Goal: Navigation & Orientation: Find specific page/section

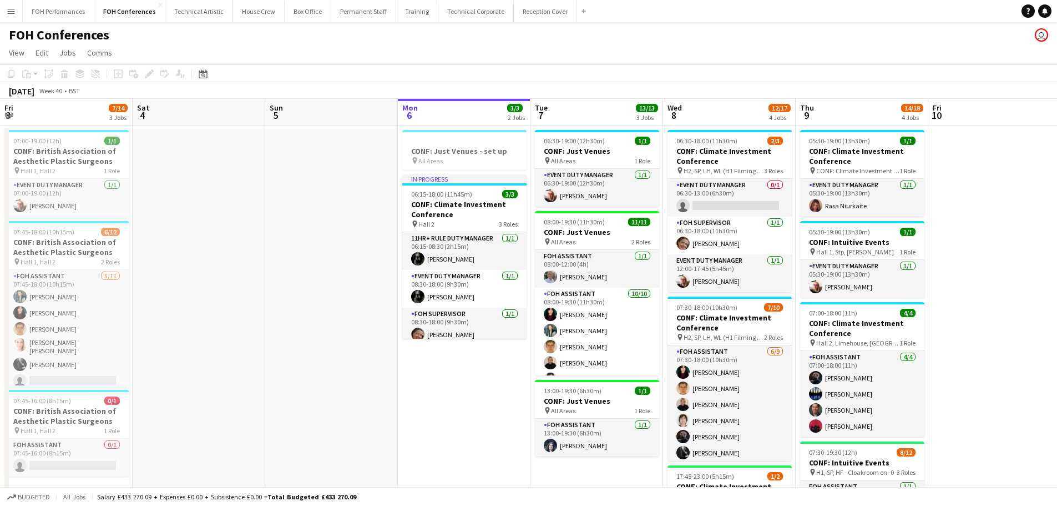
scroll to position [0, 265]
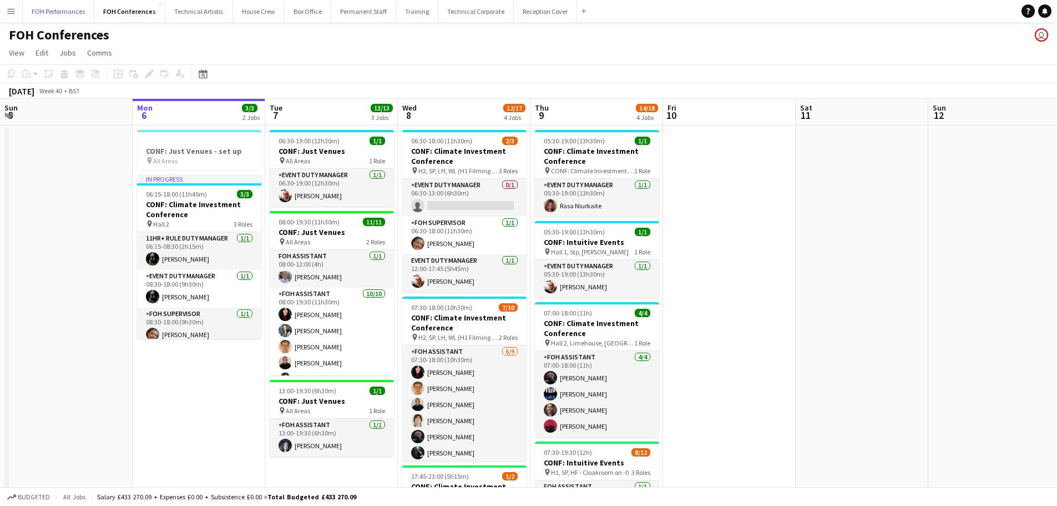
click at [60, 16] on button "FOH Performances Close" at bounding box center [59, 12] width 72 height 22
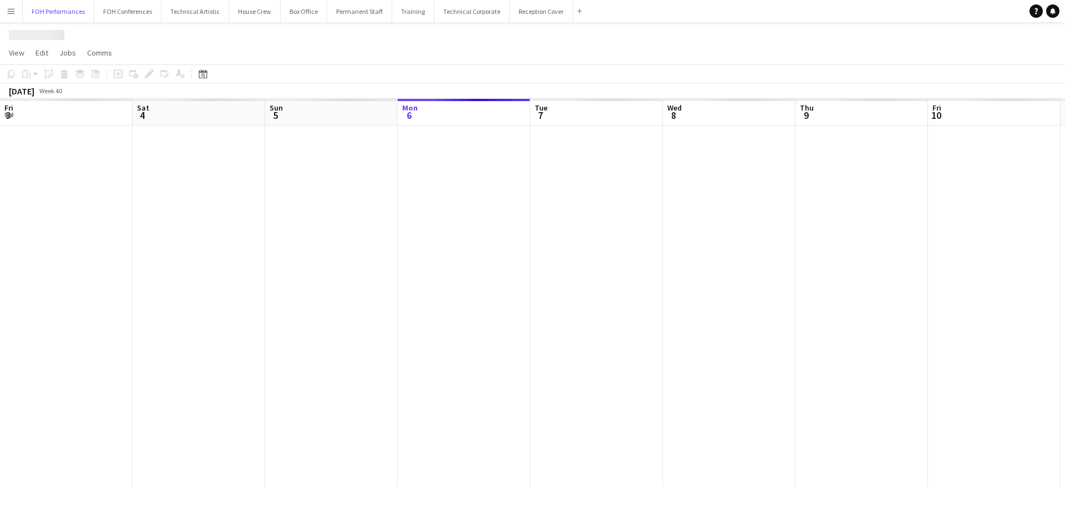
scroll to position [0, 265]
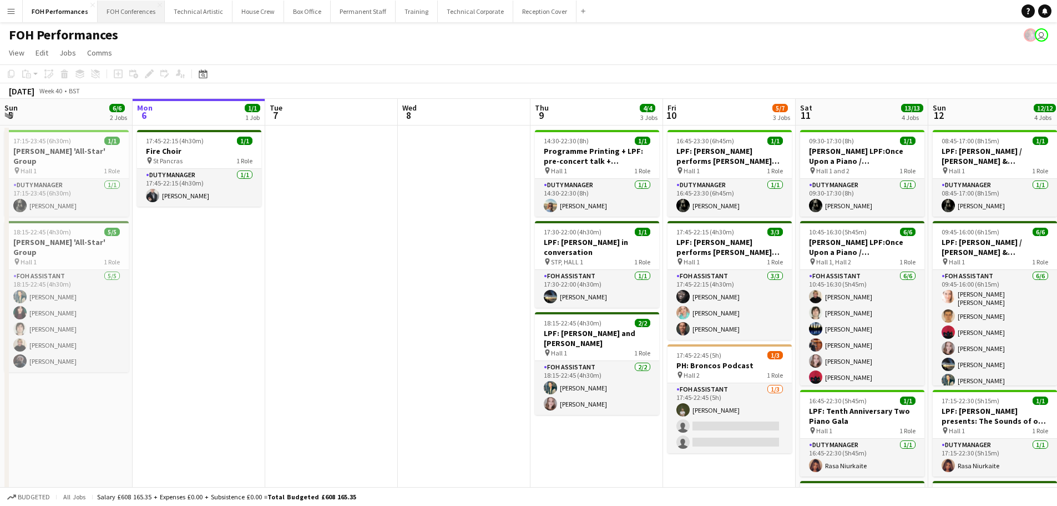
click at [138, 12] on button "FOH Conferences Close" at bounding box center [131, 12] width 67 height 22
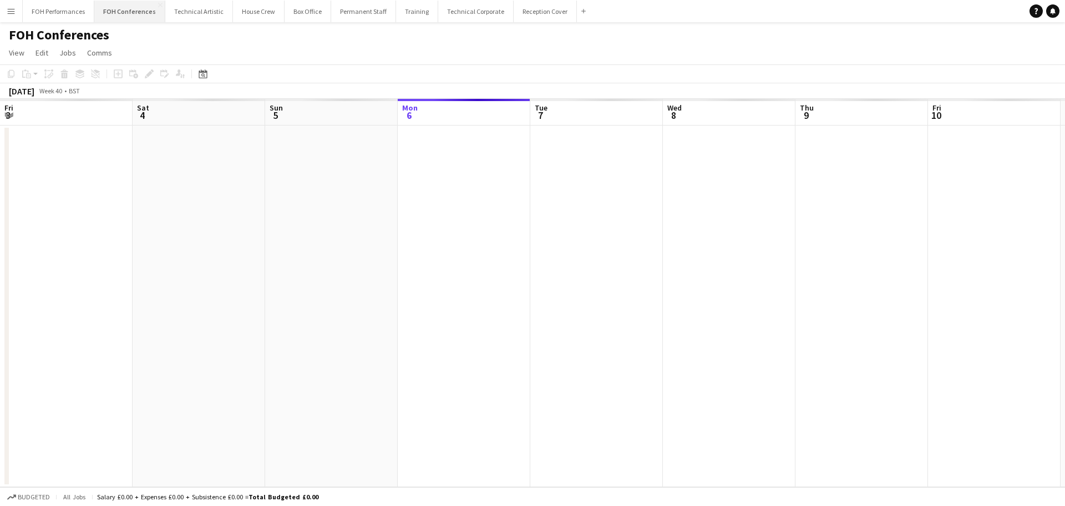
scroll to position [0, 265]
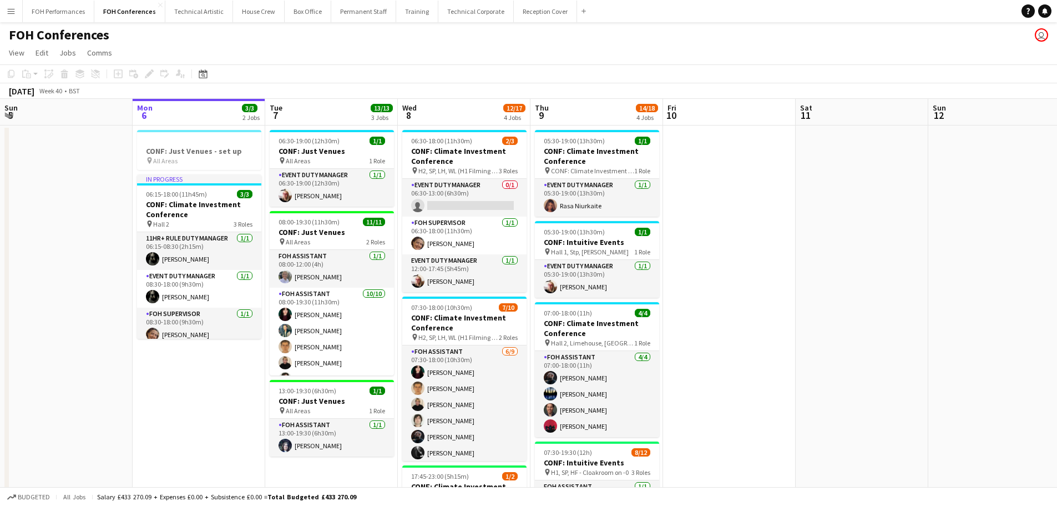
click at [872, 197] on app-date-cell at bounding box center [862, 491] width 133 height 733
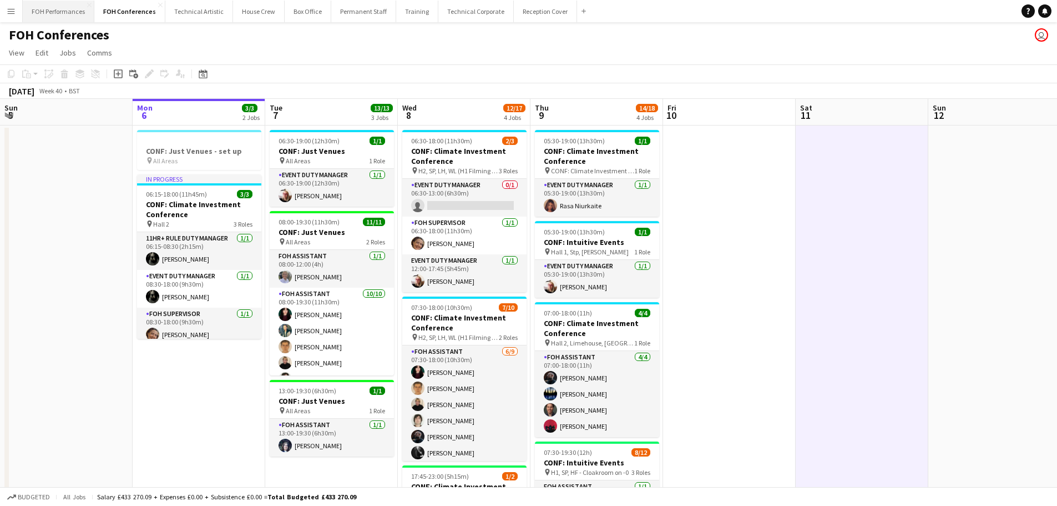
click at [63, 21] on button "FOH Performances Close" at bounding box center [59, 12] width 72 height 22
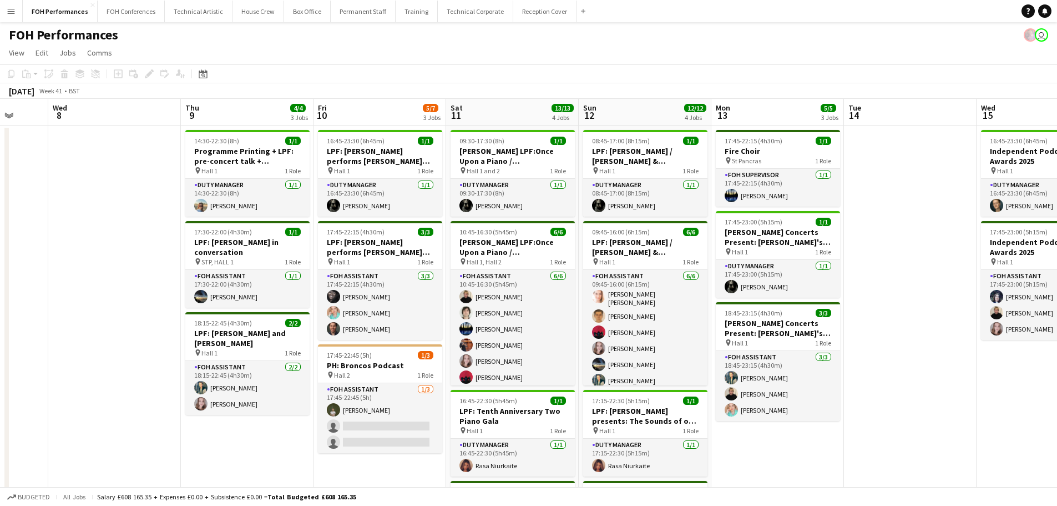
scroll to position [0, 367]
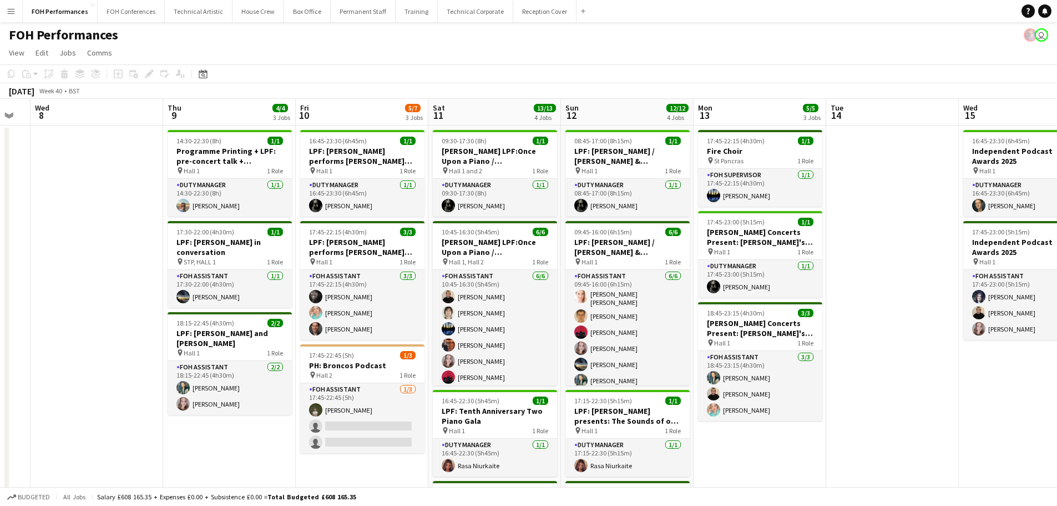
drag, startPoint x: 481, startPoint y: 209, endPoint x: 114, endPoint y: 220, distance: 367.5
click at [114, 220] on app-calendar-viewport "Sun 5 6/6 2 Jobs Mon 6 1/1 1 Job Tue 7 Wed 8 Thu 9 4/4 3 Jobs Fri 10 5/7 3 Jobs…" at bounding box center [528, 378] width 1057 height 558
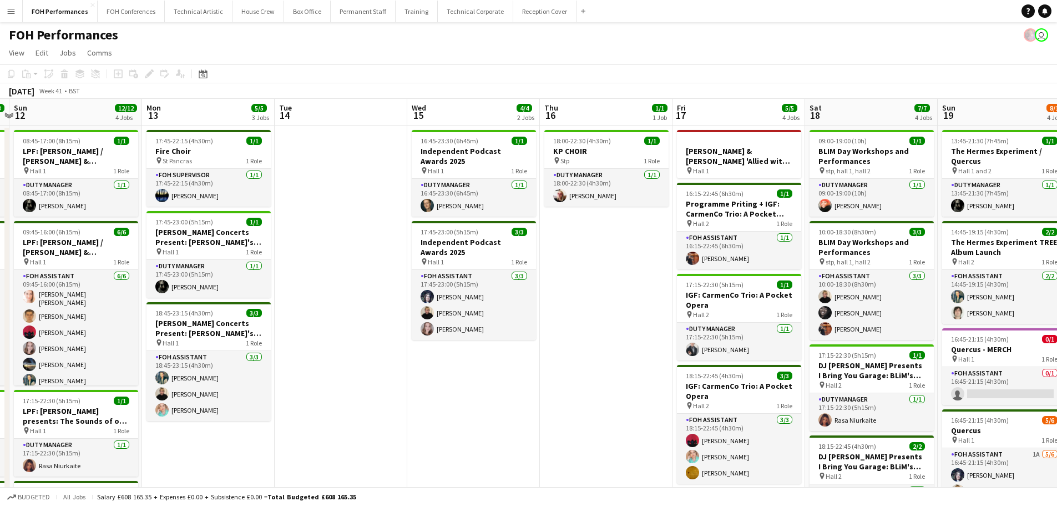
scroll to position [0, 405]
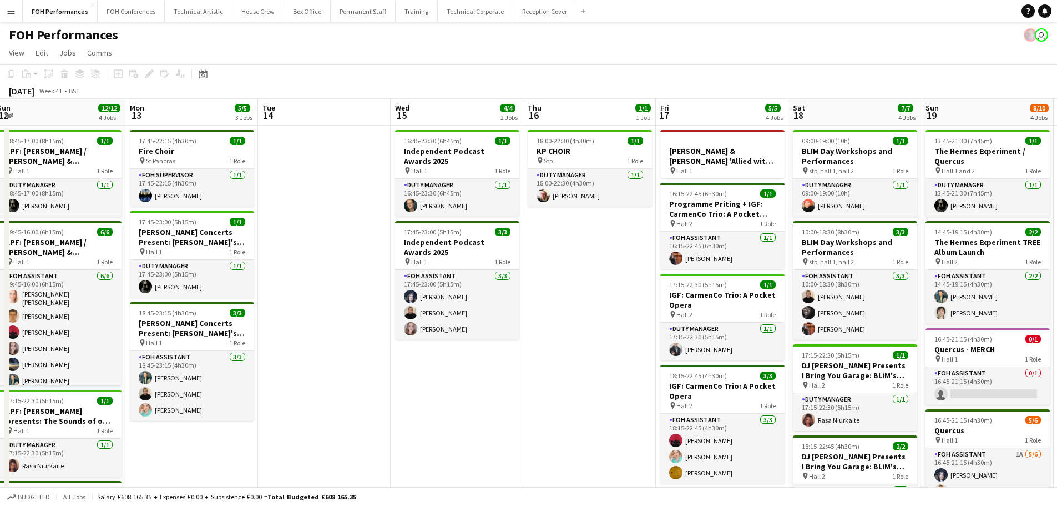
drag, startPoint x: 886, startPoint y: 202, endPoint x: 317, endPoint y: 178, distance: 568.8
click at [317, 178] on app-calendar-viewport "Thu 9 4/4 3 Jobs Fri 10 5/7 3 Jobs Sat 11 13/13 4 Jobs Sun 12 12/12 4 Jobs Mon …" at bounding box center [528, 378] width 1057 height 558
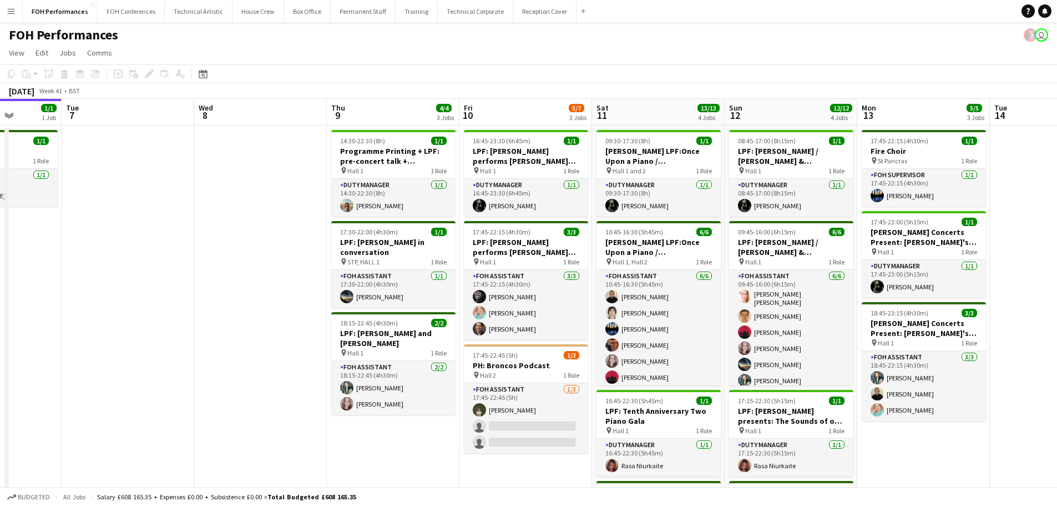
drag, startPoint x: 317, startPoint y: 178, endPoint x: 1065, endPoint y: 198, distance: 747.7
click at [1057, 198] on html "Menu Boards Boards Boards All jobs Status Workforce Workforce My Workforce Recr…" at bounding box center [528, 337] width 1057 height 675
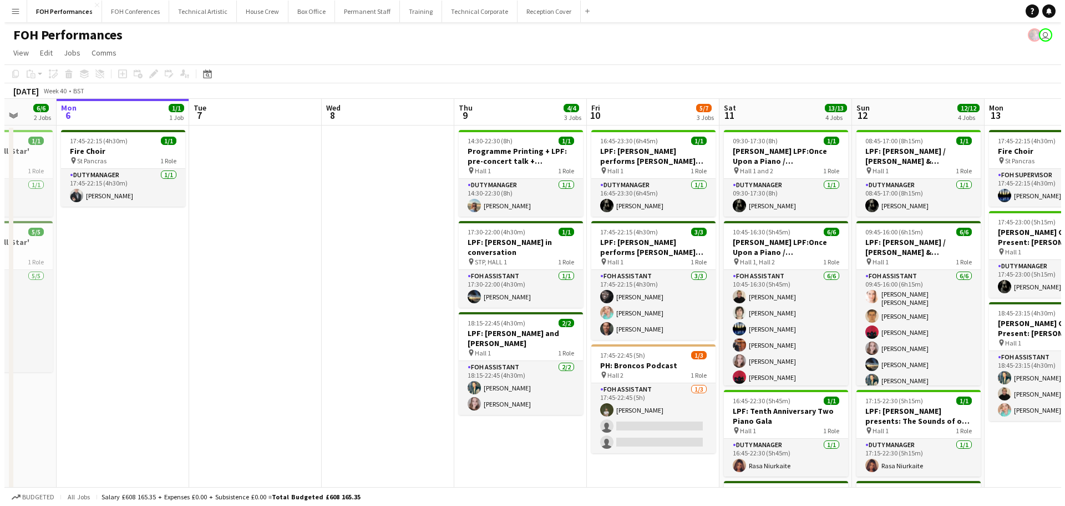
scroll to position [0, 348]
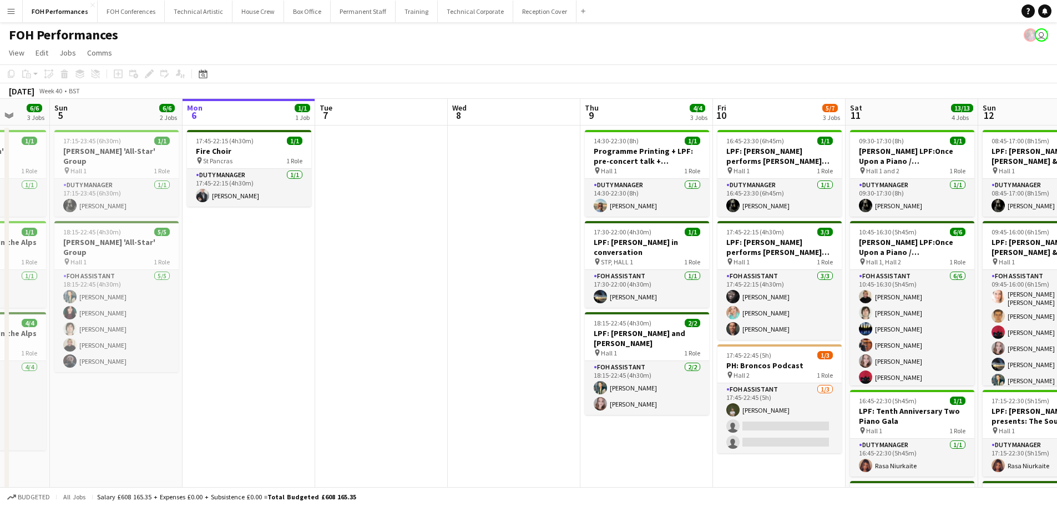
drag, startPoint x: 284, startPoint y: 193, endPoint x: 537, endPoint y: 192, distance: 253.6
click at [537, 192] on app-calendar-viewport "Thu 2 1/1 1 Job Fri 3 4/4 2 Jobs Sat 4 6/6 3 Jobs Sun 5 6/6 2 Jobs Mon 6 1/1 1 …" at bounding box center [528, 378] width 1057 height 558
click at [130, 12] on button "FOH Conferences Close" at bounding box center [131, 12] width 67 height 22
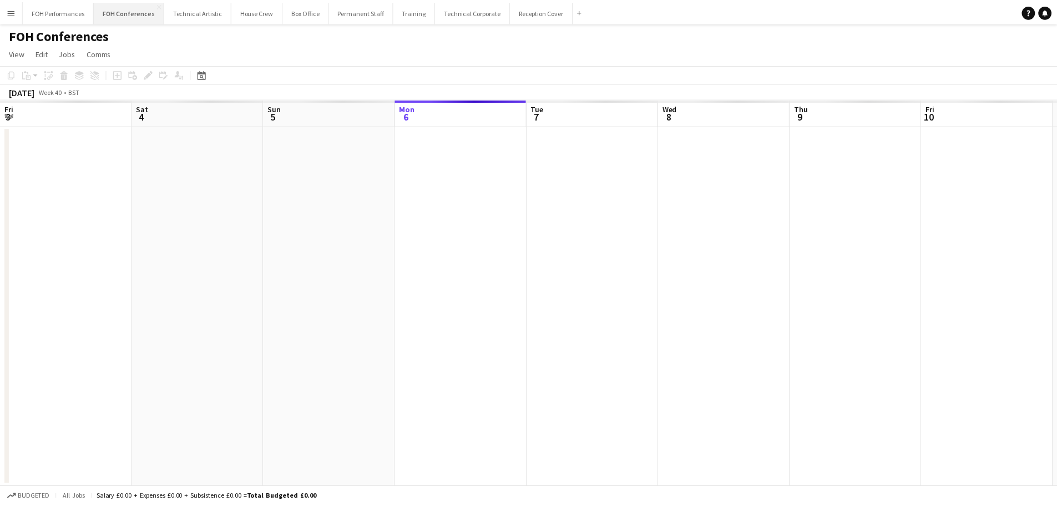
scroll to position [0, 265]
